Goal: Task Accomplishment & Management: Use online tool/utility

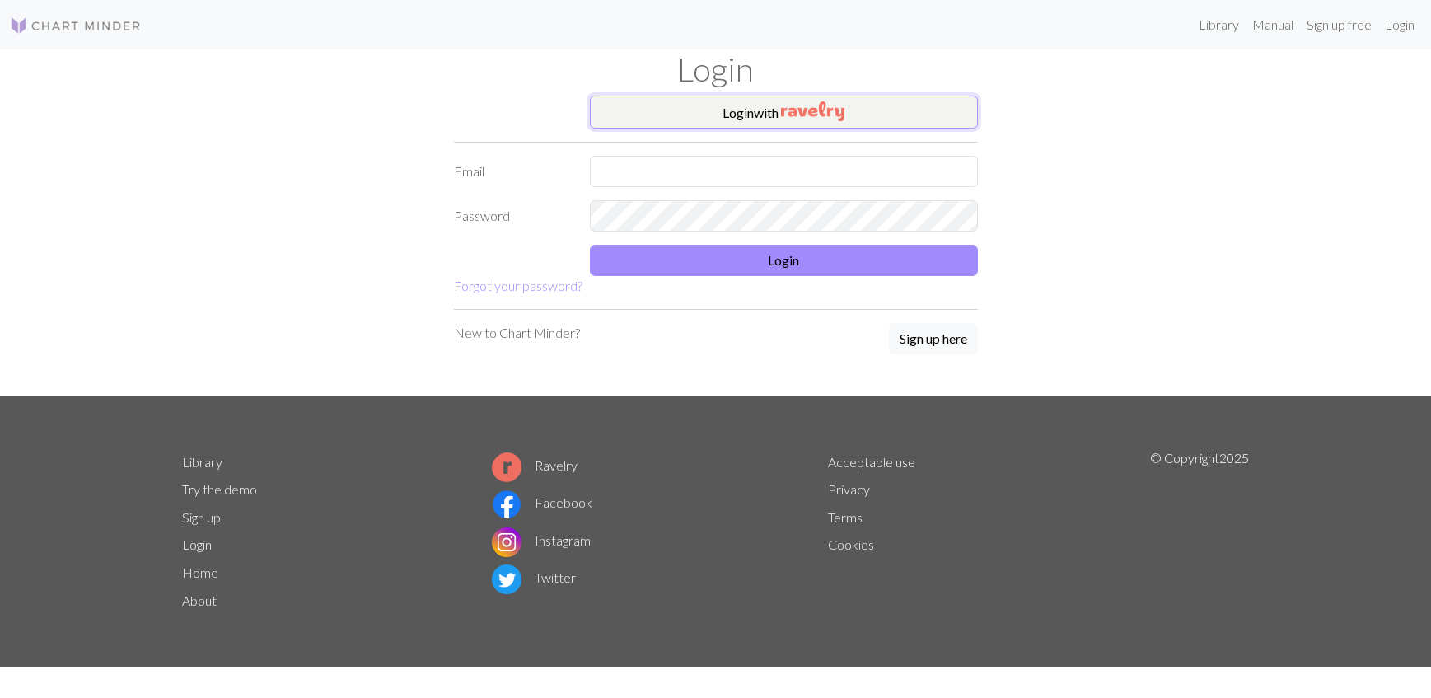
click at [774, 109] on button "Login with" at bounding box center [784, 112] width 388 height 33
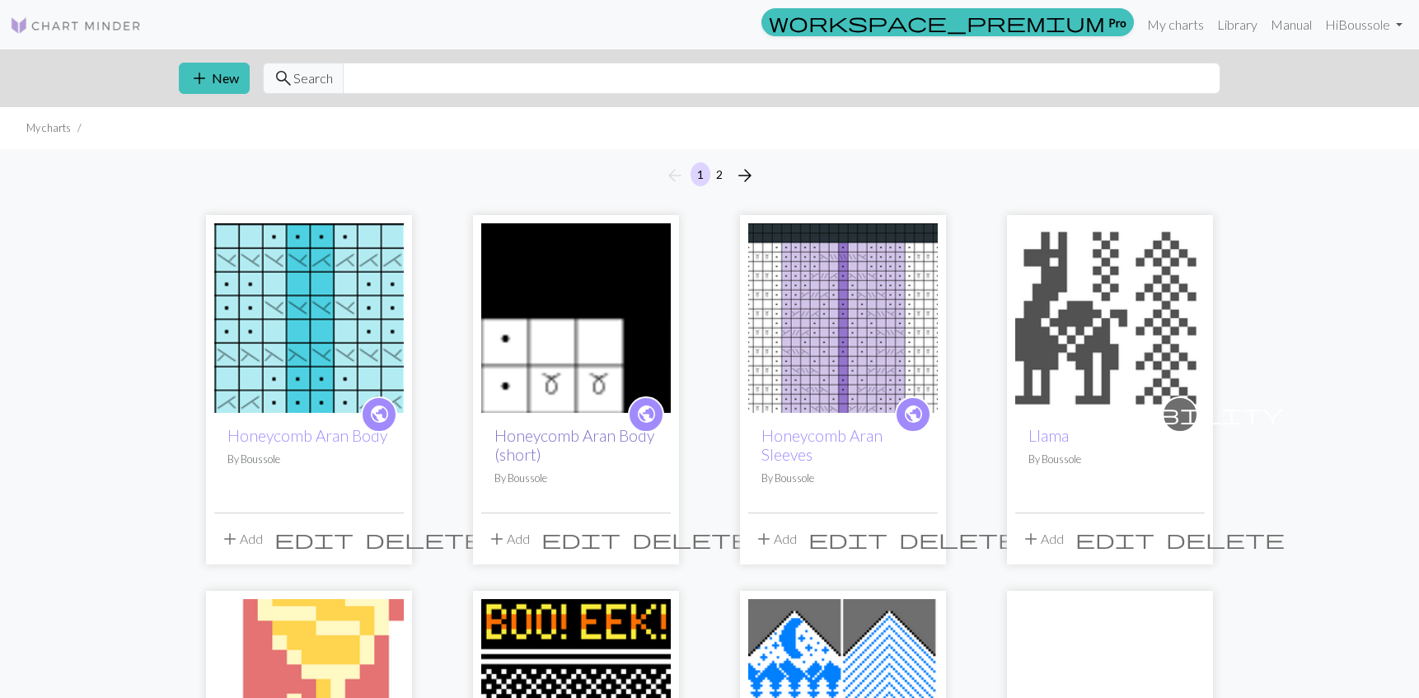
click at [573, 437] on link "Honeycomb Aran Body (short)" at bounding box center [574, 445] width 160 height 38
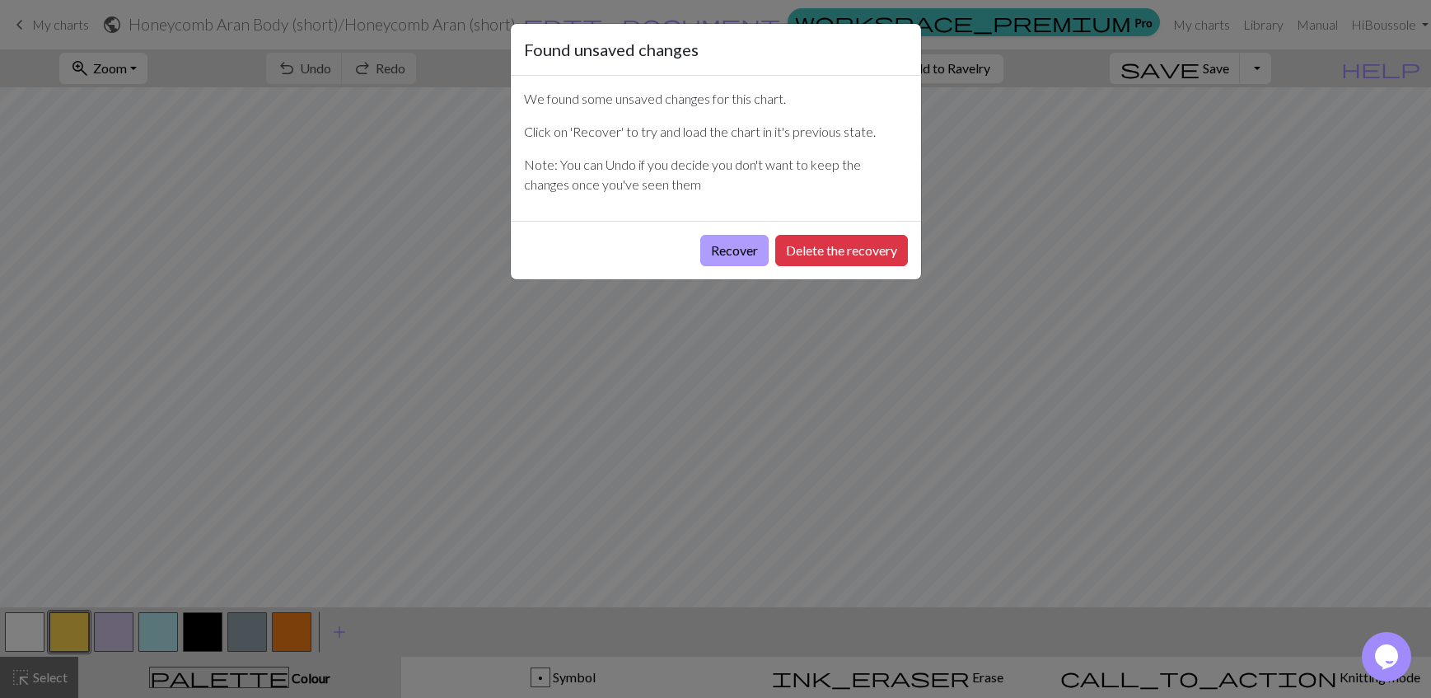
click at [713, 250] on button "Recover" at bounding box center [734, 250] width 68 height 31
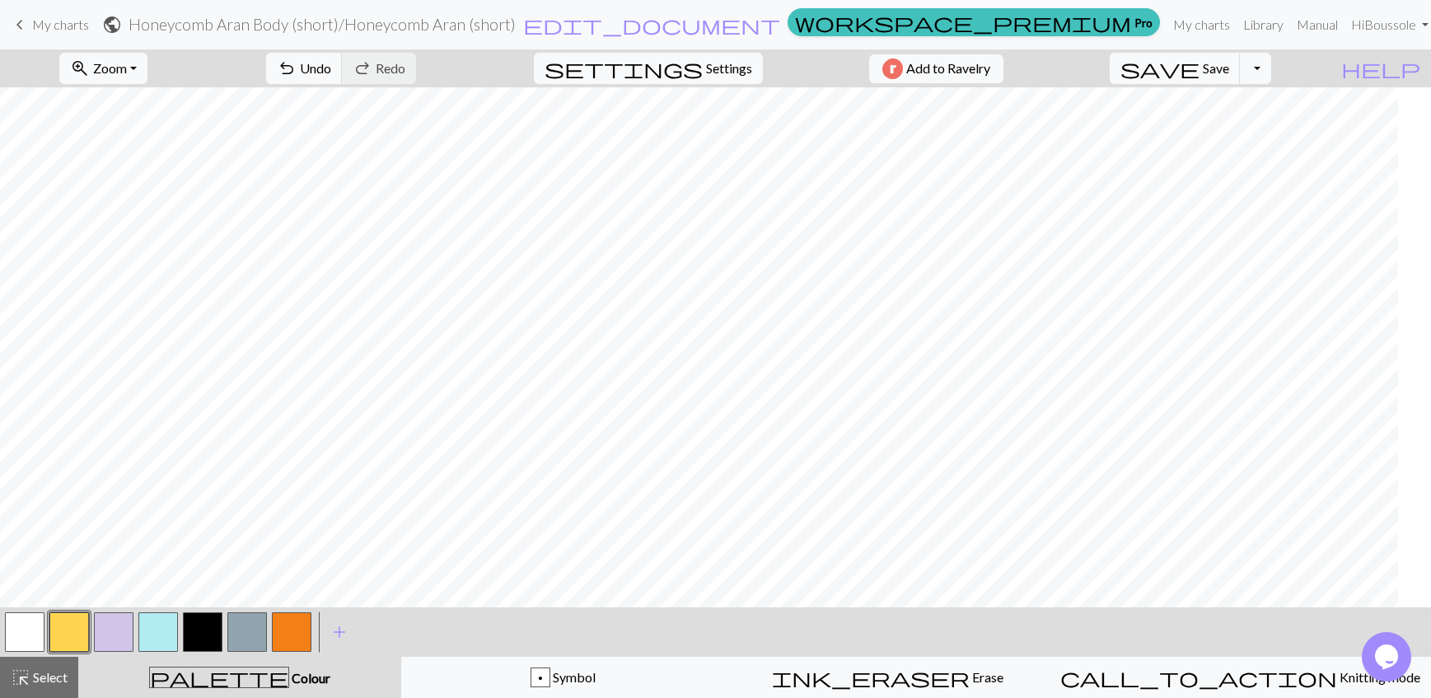
scroll to position [0, 2577]
click at [235, 629] on button "button" at bounding box center [247, 632] width 40 height 40
click at [30, 630] on button "button" at bounding box center [25, 632] width 40 height 40
click at [246, 631] on button "button" at bounding box center [247, 632] width 40 height 40
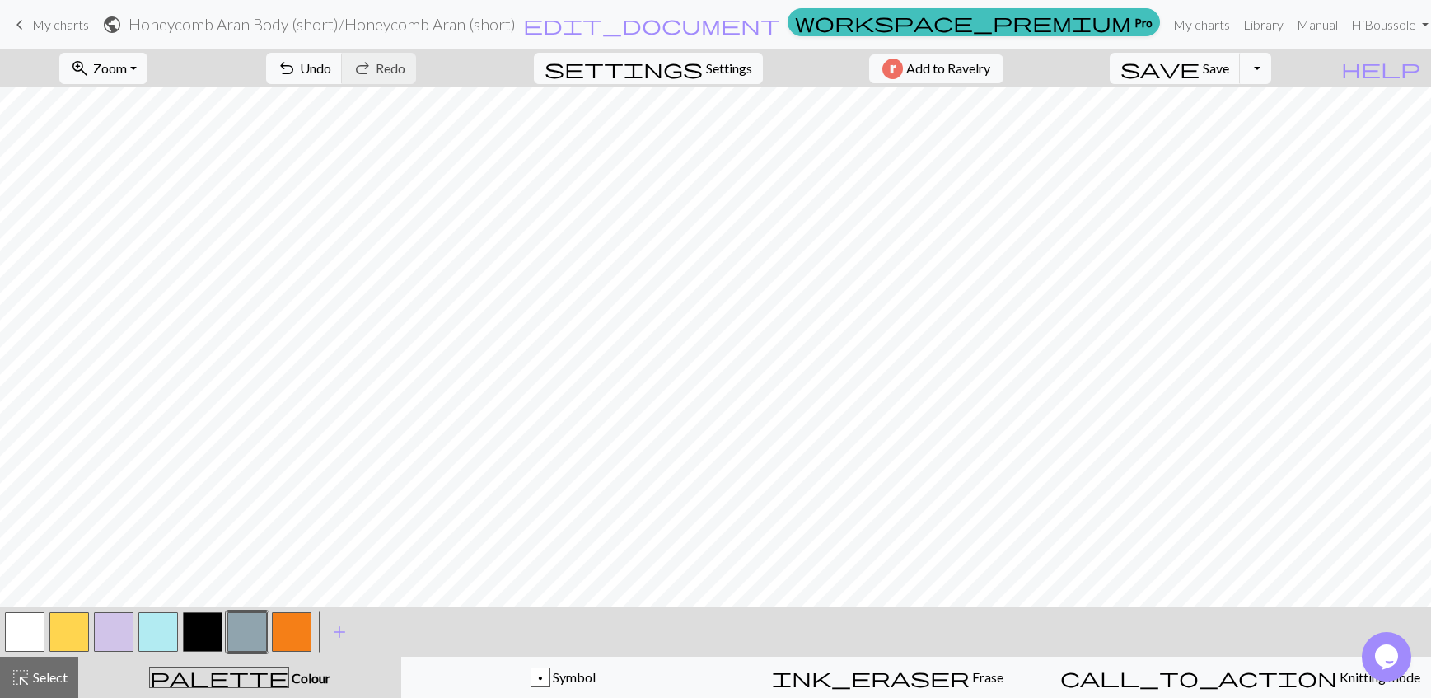
drag, startPoint x: 23, startPoint y: 626, endPoint x: 63, endPoint y: 609, distance: 43.9
click at [24, 626] on button "button" at bounding box center [25, 632] width 40 height 40
click at [1229, 64] on span "Save" at bounding box center [1216, 68] width 26 height 16
click at [1428, 74] on button "help Show me around" at bounding box center [1381, 68] width 101 height 31
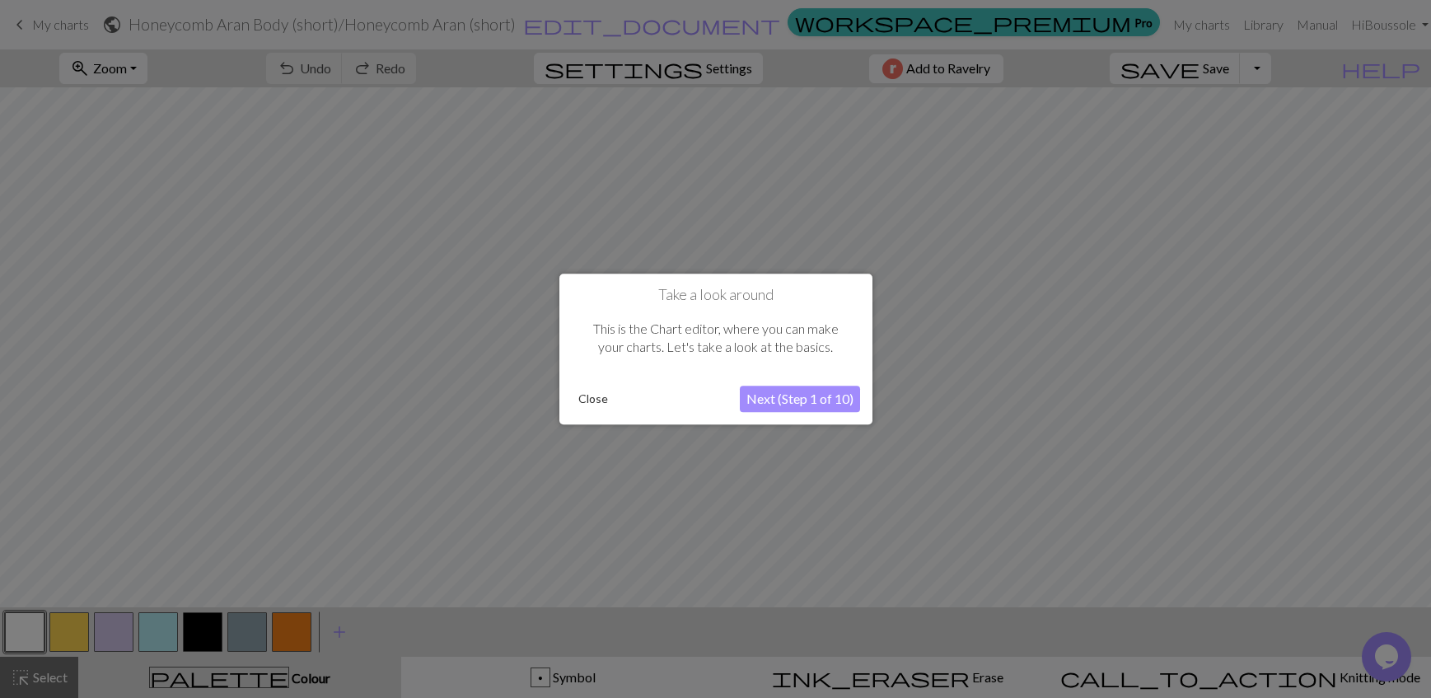
click at [585, 400] on button "Close" at bounding box center [593, 398] width 43 height 25
